Goal: Transaction & Acquisition: Purchase product/service

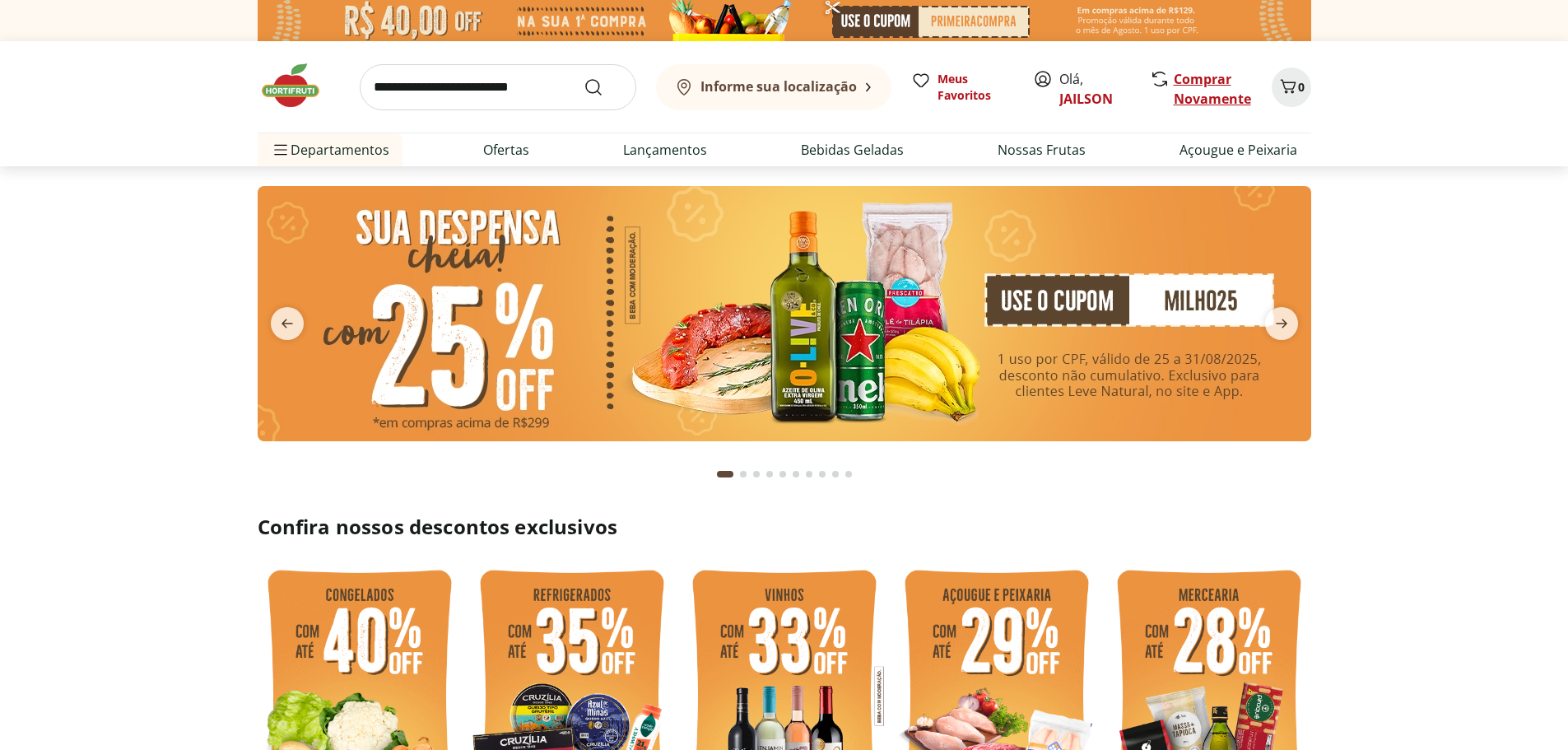
click at [1206, 89] on link "Comprar Novamente" at bounding box center [1212, 88] width 77 height 38
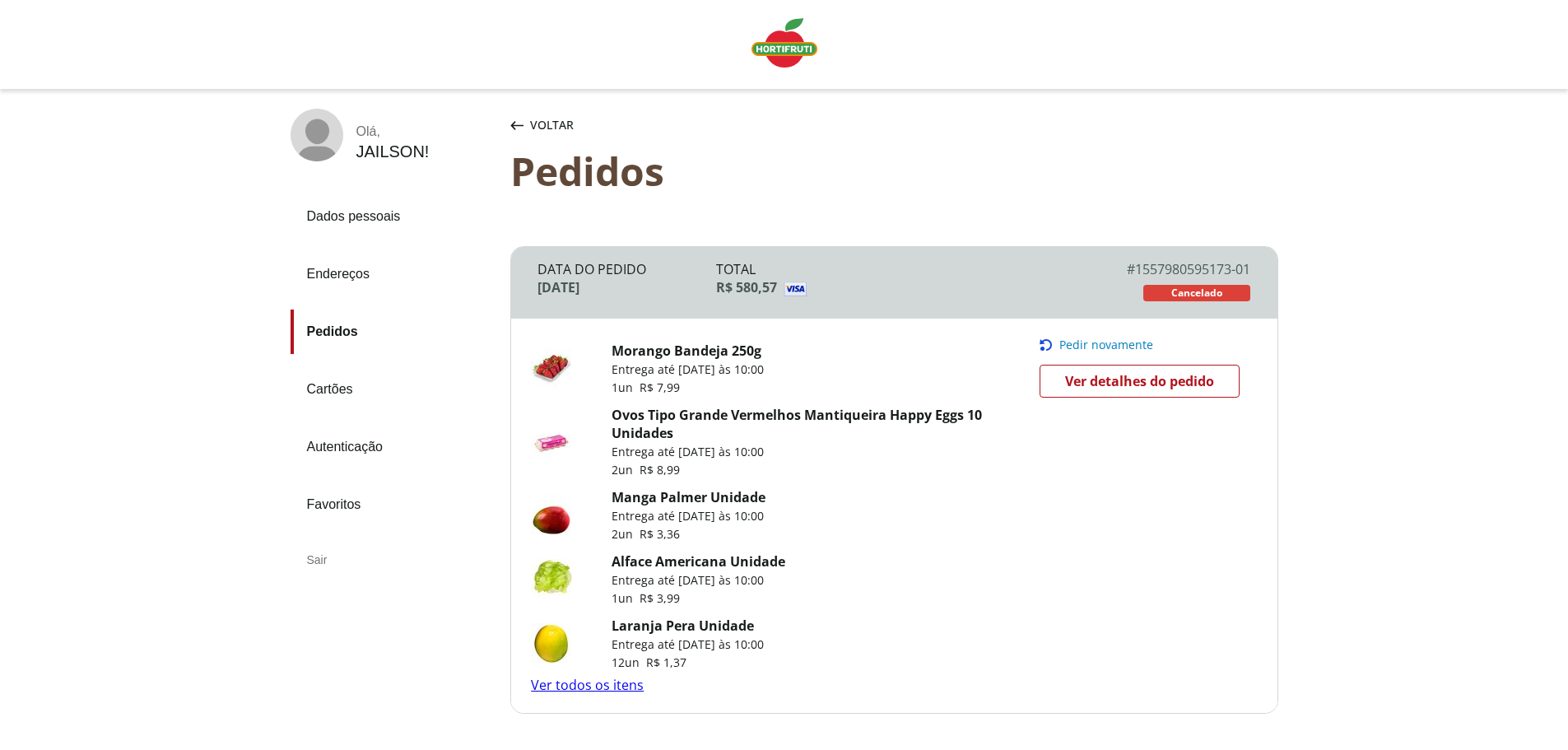
click at [1093, 341] on span "Pedir novamente" at bounding box center [1106, 345] width 94 height 13
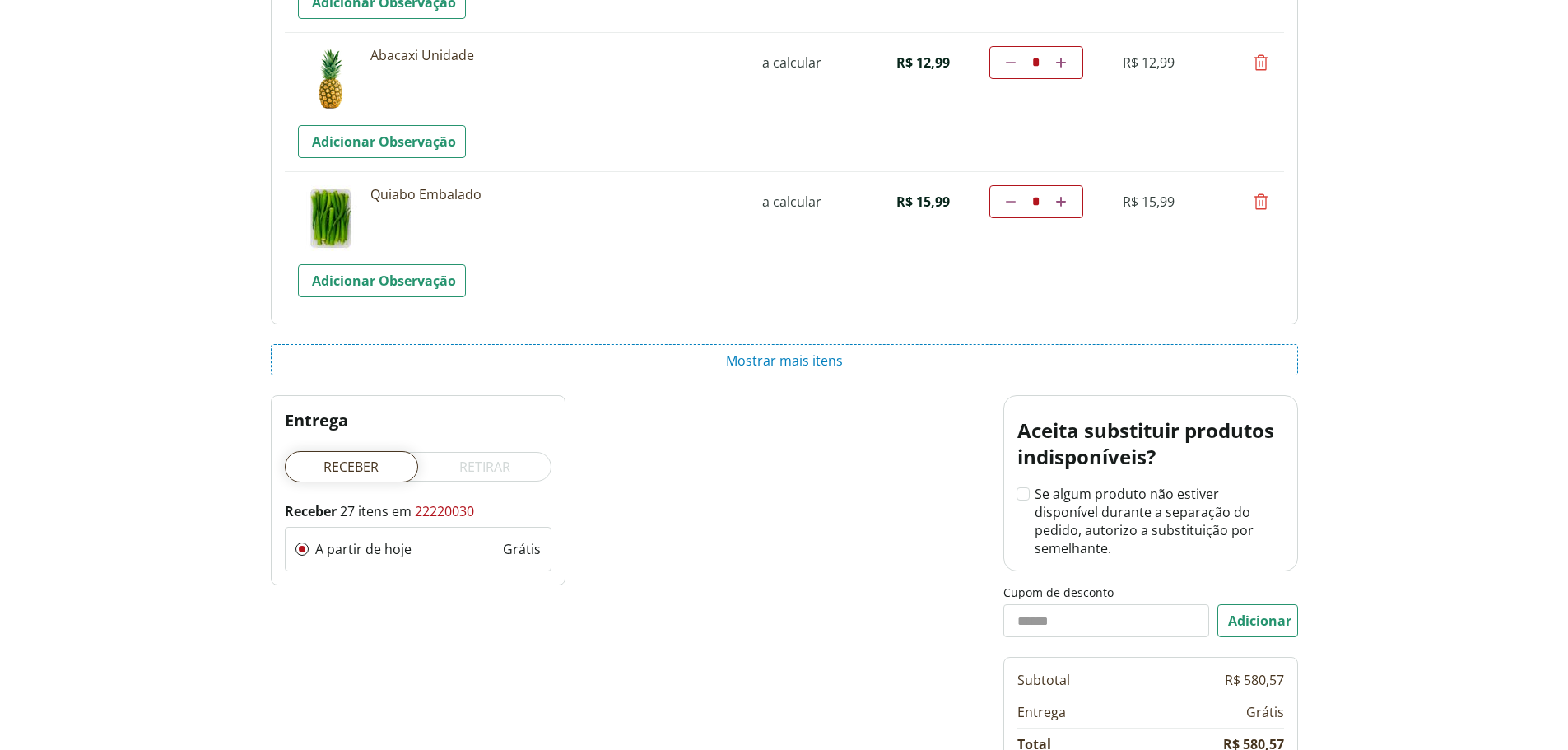
scroll to position [2863, 0]
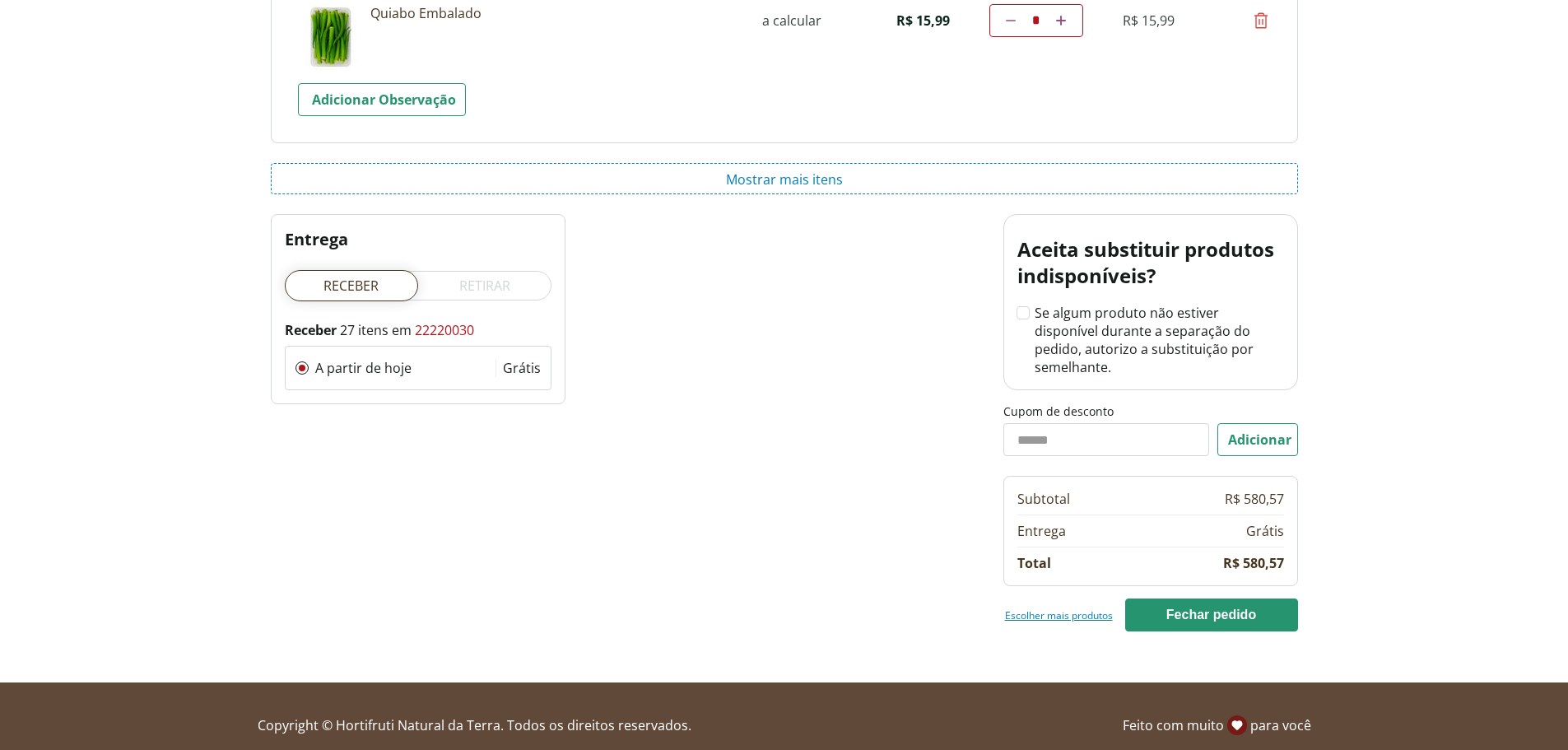
click at [1029, 308] on label "Se algum produto não estiver disponível durante a separação do pedido, autorizo…" at bounding box center [1151, 339] width 267 height 72
click at [1198, 598] on button "Fechar pedido" at bounding box center [1211, 614] width 173 height 33
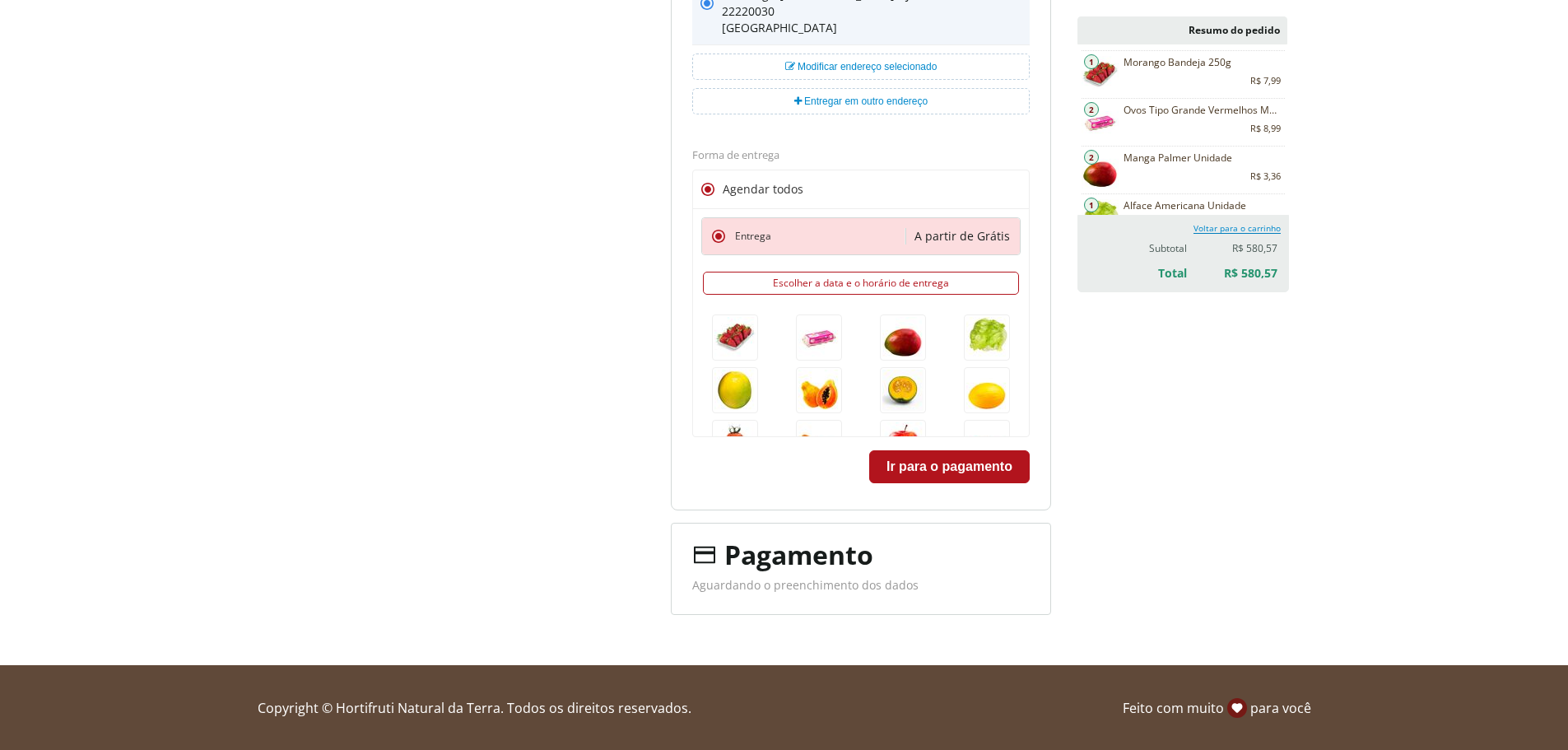
scroll to position [342, 0]
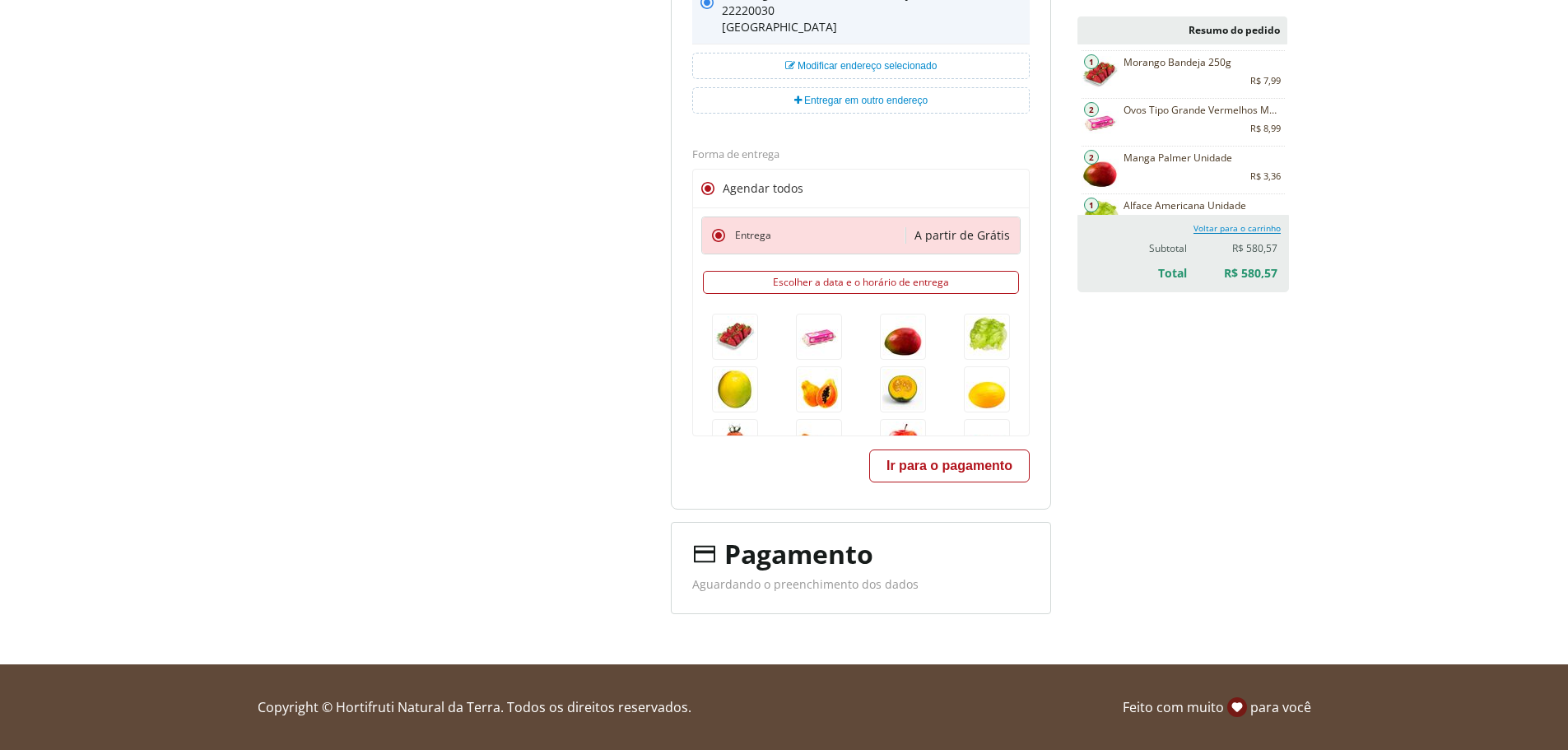
click at [978, 470] on button "Ir para o pagamento" at bounding box center [949, 465] width 160 height 33
click at [1203, 448] on div "Resumo do pedido Morango Bandeja 250g 1 a calcular R$ 7,99 R$ 7,99 R$ 7,99 R$ 7…" at bounding box center [1182, 315] width 210 height 597
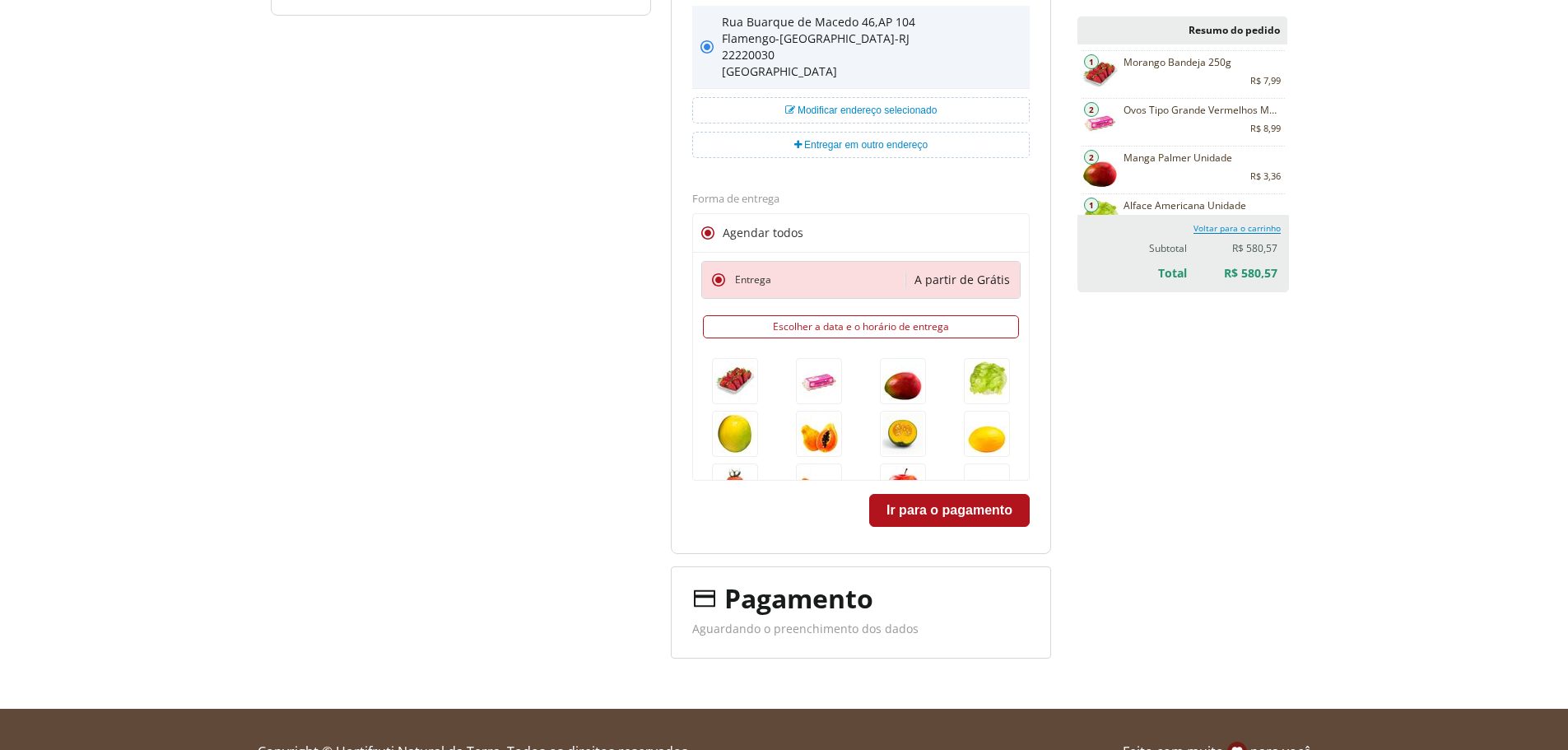
scroll to position [260, 0]
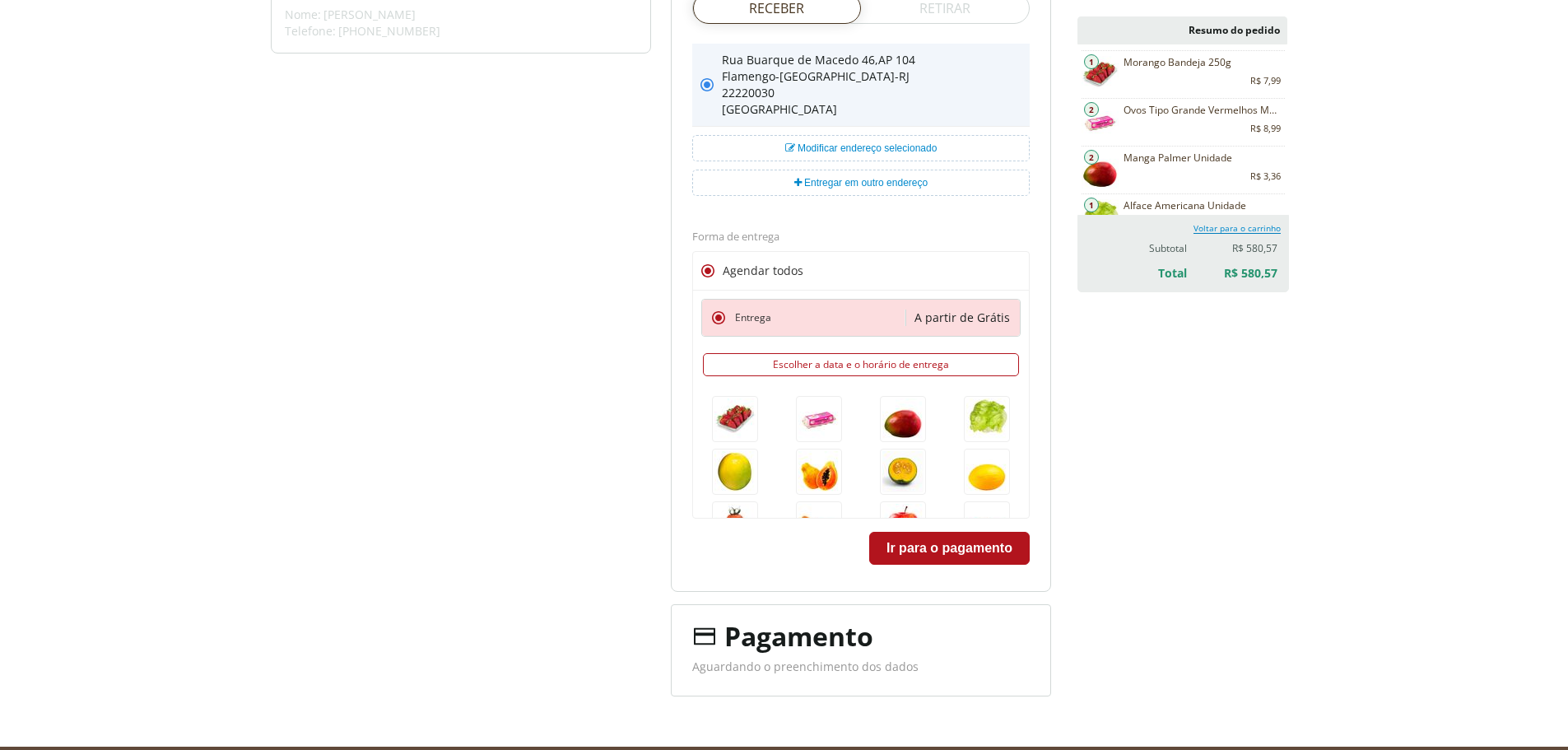
click at [904, 321] on div "Entrega" at bounding box center [820, 318] width 169 height 17
drag, startPoint x: 1162, startPoint y: 379, endPoint x: 1159, endPoint y: 391, distance: 12.4
click at [1162, 380] on div "Resumo do pedido Morango Bandeja 250g 1 a calcular R$ 7,99 R$ 7,99 R$ 7,99 R$ 7…" at bounding box center [1182, 356] width 210 height 680
click at [787, 259] on div "Agendar todos" at bounding box center [861, 271] width 336 height 39
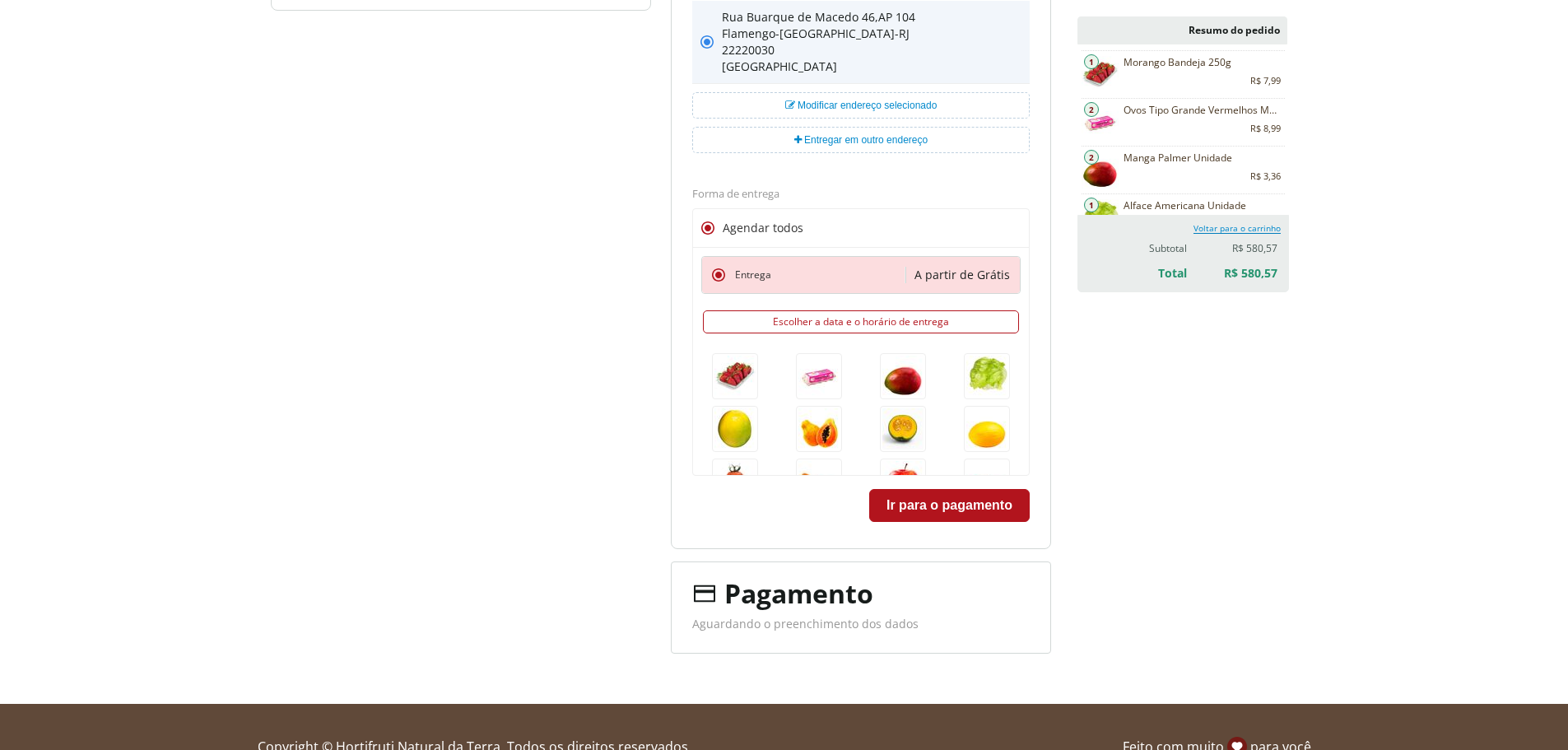
scroll to position [342, 0]
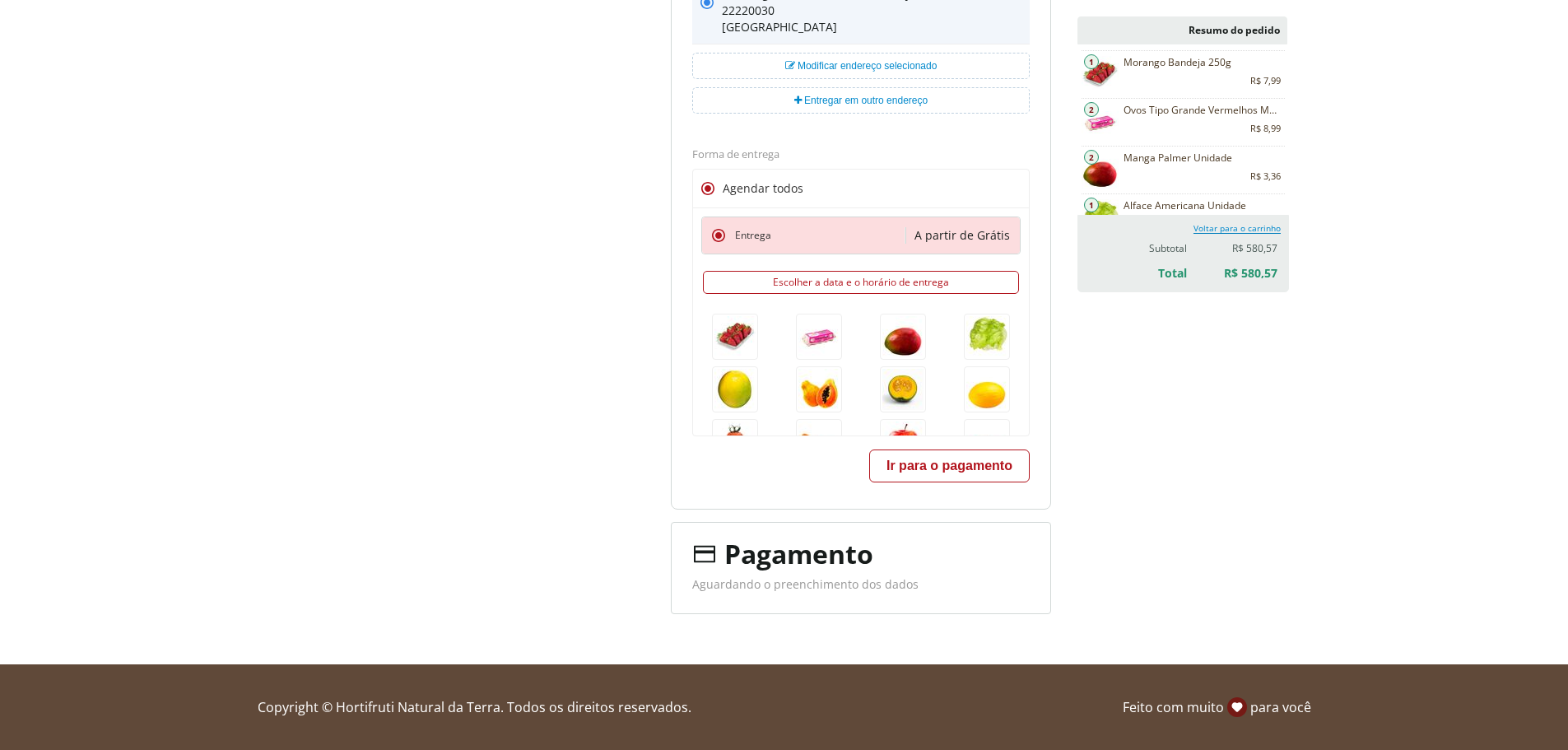
click at [981, 457] on button "Ir para o pagamento" at bounding box center [949, 465] width 160 height 33
click at [956, 470] on button "Ir para o pagamento" at bounding box center [949, 465] width 160 height 33
click at [957, 470] on button "Ir para o pagamento" at bounding box center [949, 465] width 160 height 33
click at [954, 463] on button "Ir para o pagamento" at bounding box center [949, 465] width 160 height 33
click at [970, 457] on button "Ir para o pagamento" at bounding box center [949, 465] width 160 height 33
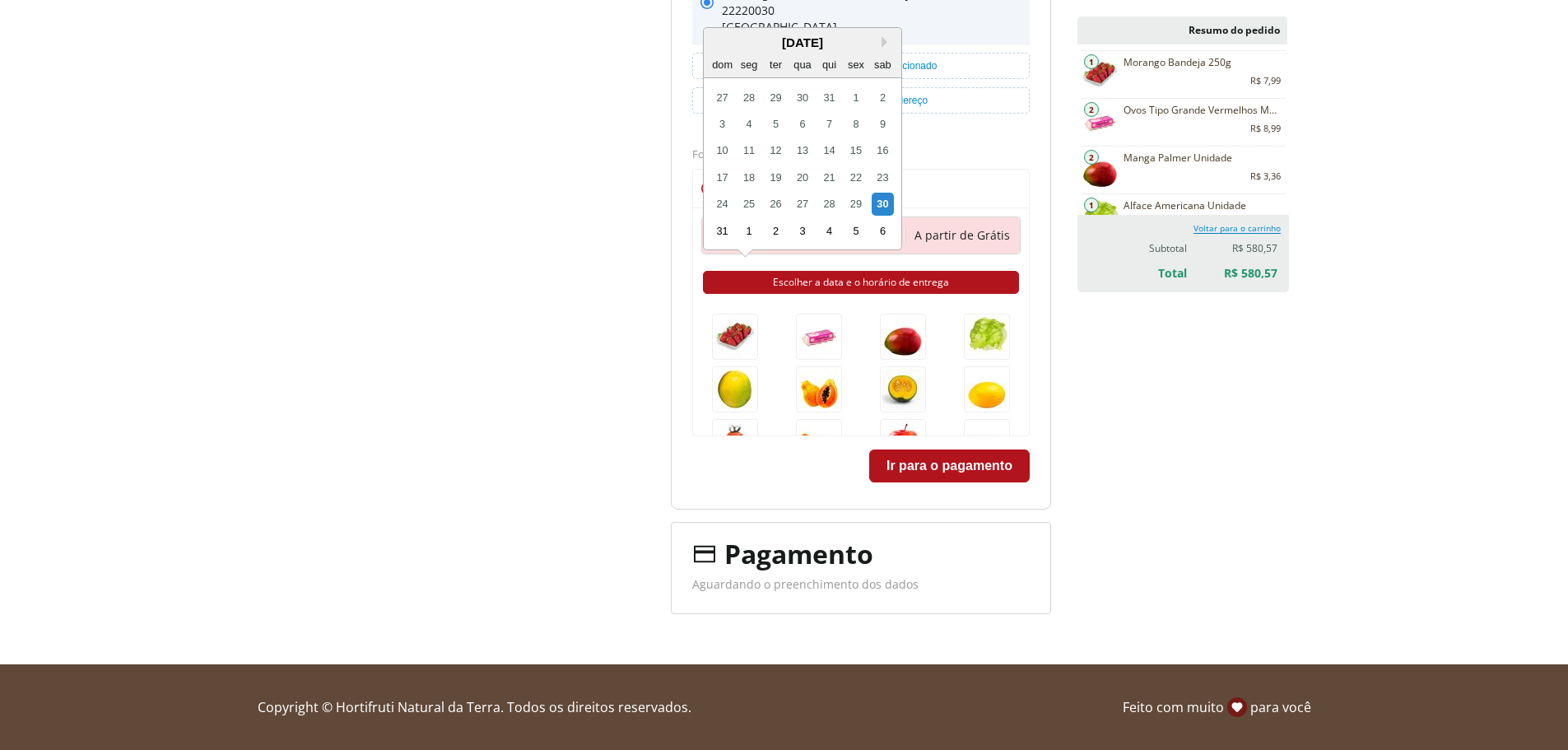
click at [884, 285] on button "Escolher a data e o horário de entrega" at bounding box center [861, 282] width 316 height 23
click at [881, 199] on div "30" at bounding box center [882, 204] width 23 height 23
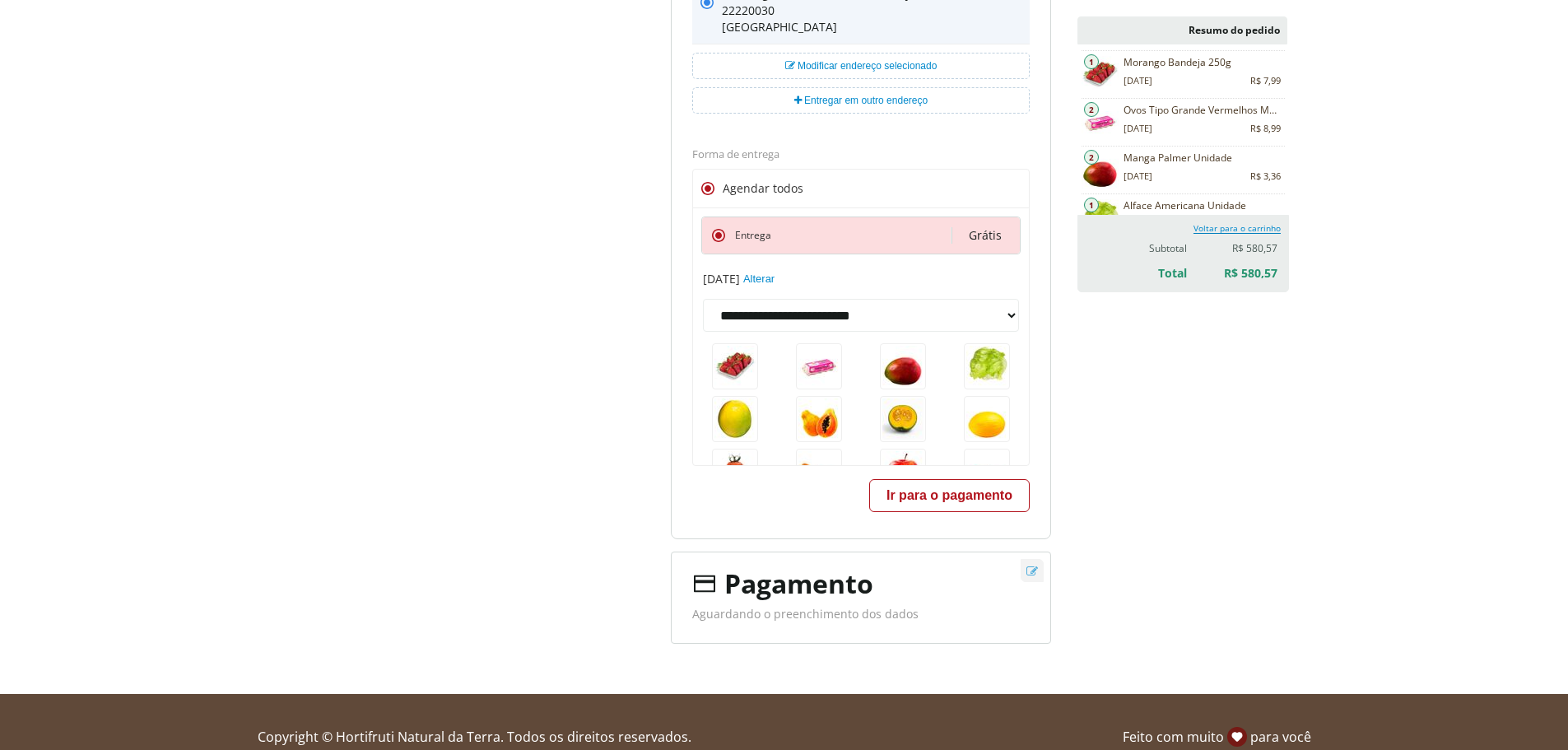
click at [966, 493] on button "Ir para o pagamento" at bounding box center [949, 494] width 160 height 33
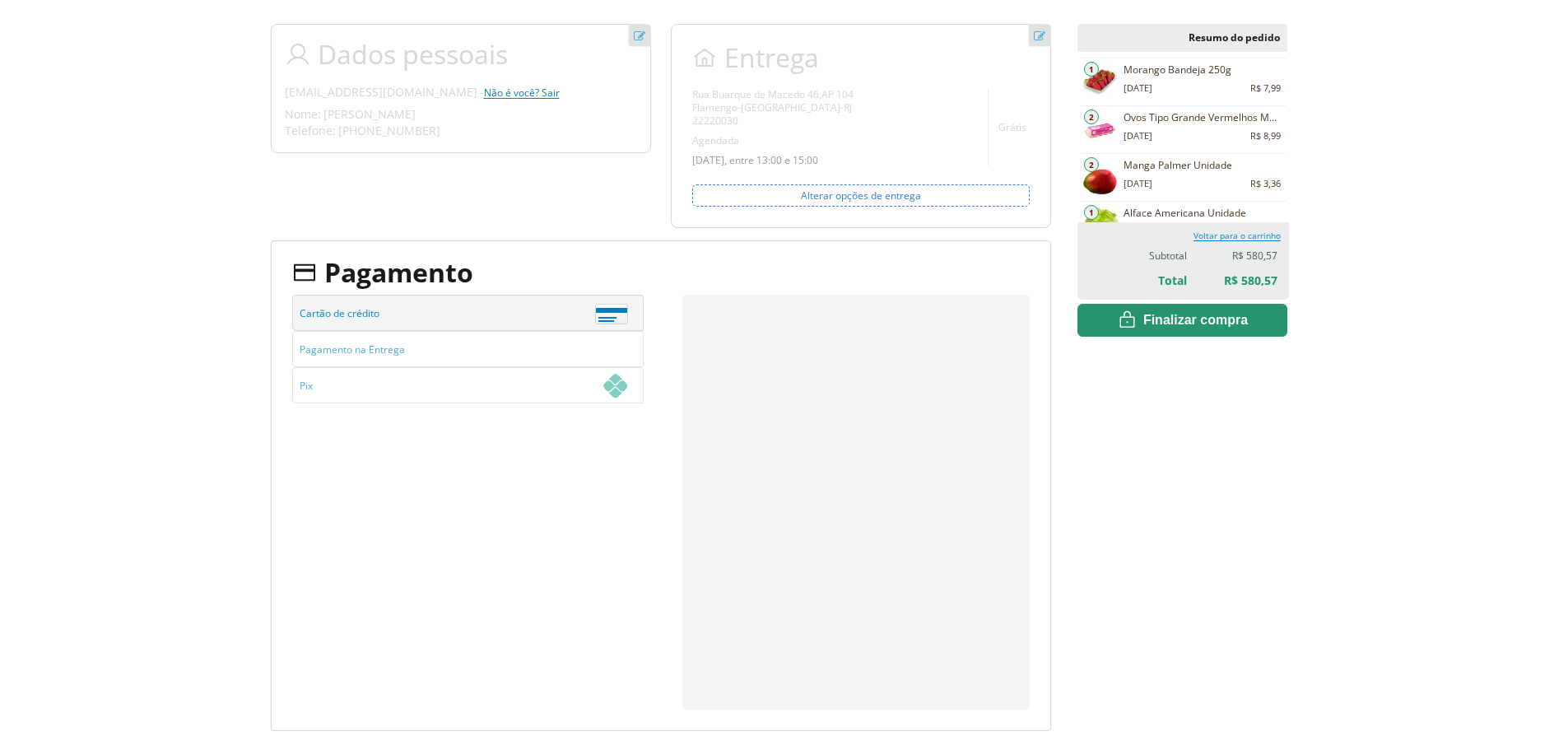
scroll to position [164, 0]
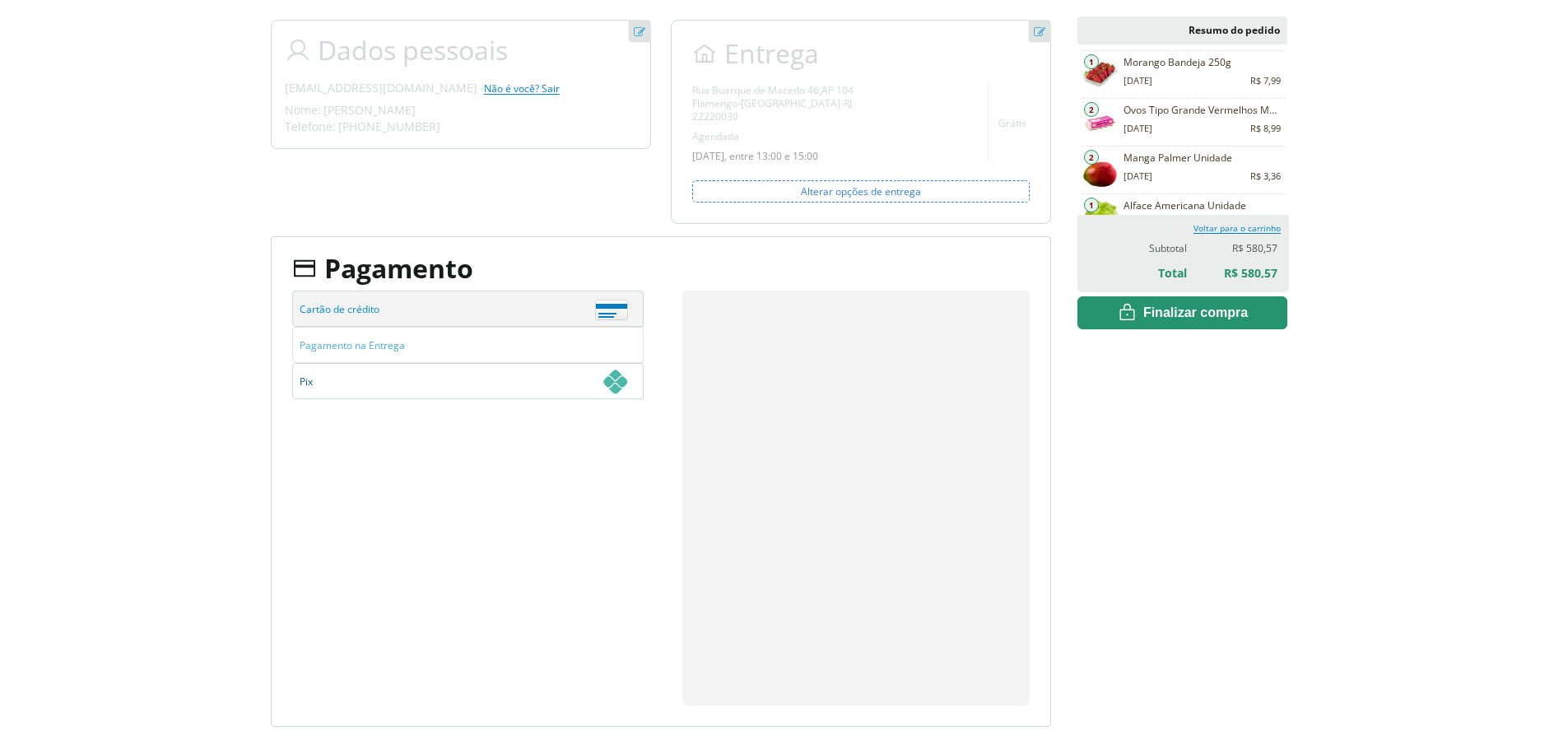
click at [474, 378] on span "Pix" at bounding box center [463, 381] width 329 height 36
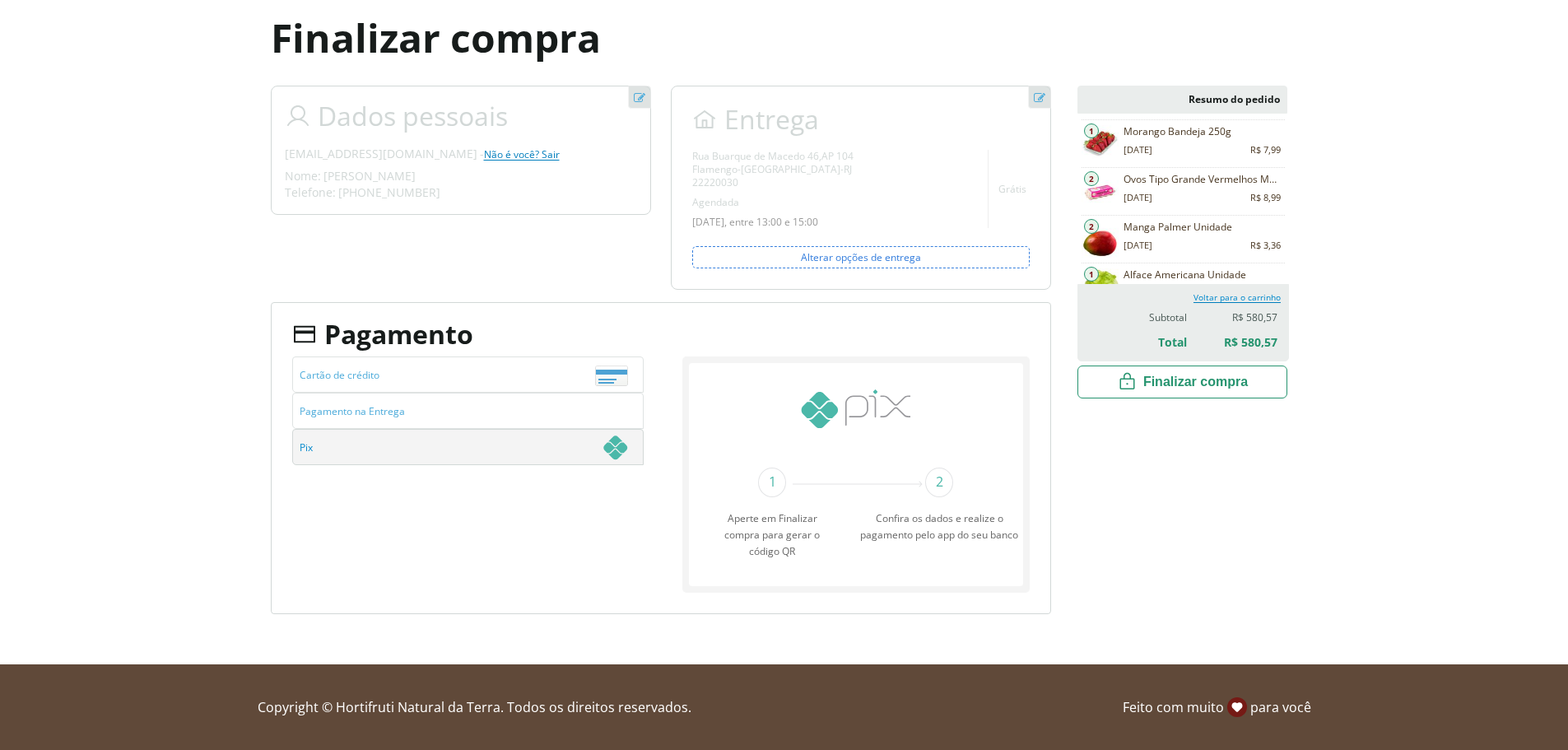
click at [0, 0] on span "Finalizar compra" at bounding box center [0, 0] width 0 height 0
